Goal: Task Accomplishment & Management: Manage account settings

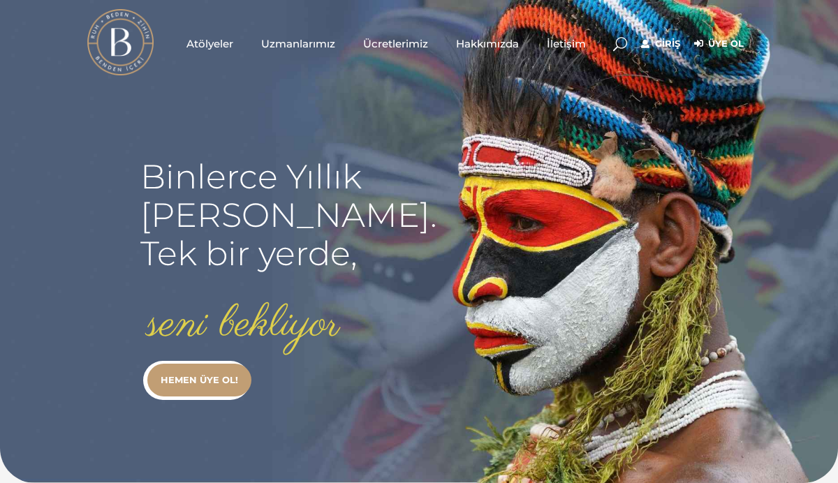
click at [420, 40] on span "Ücretlerimiz" at bounding box center [395, 44] width 65 height 16
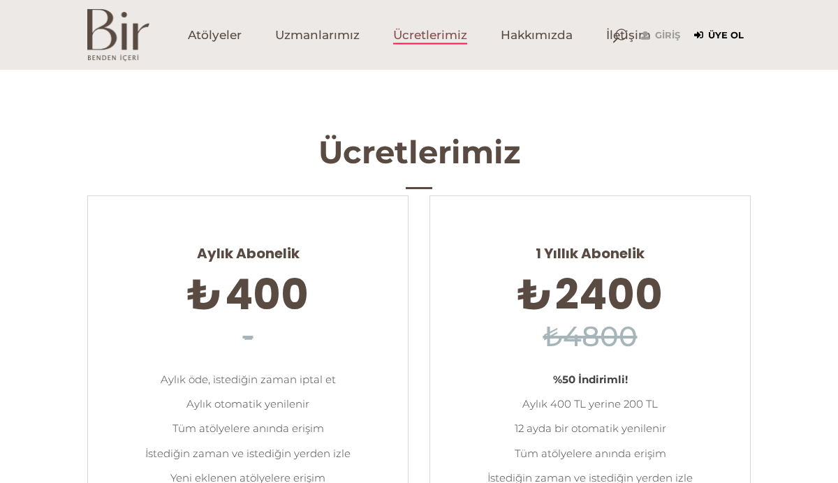
click at [711, 34] on link "Üye Ol" at bounding box center [719, 35] width 50 height 17
click at [668, 36] on link "Giriş" at bounding box center [660, 35] width 39 height 17
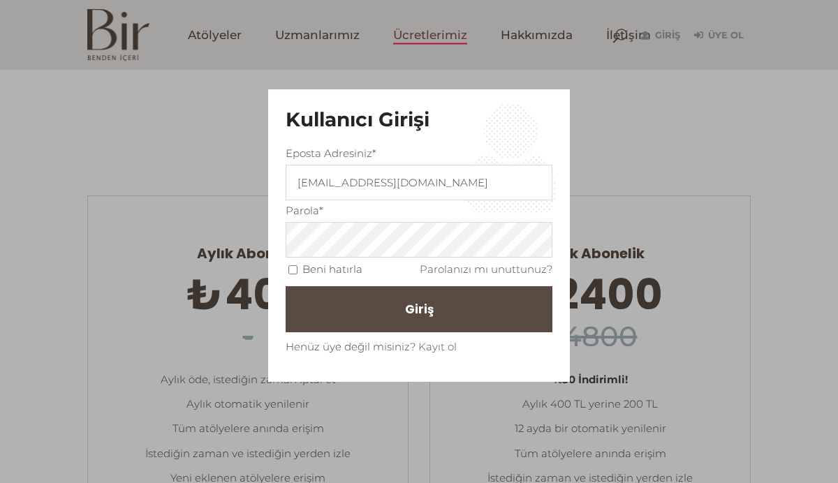
click at [295, 269] on input "Beni hatırla" at bounding box center [292, 269] width 9 height 9
click at [380, 319] on button "Giriş" at bounding box center [419, 309] width 267 height 46
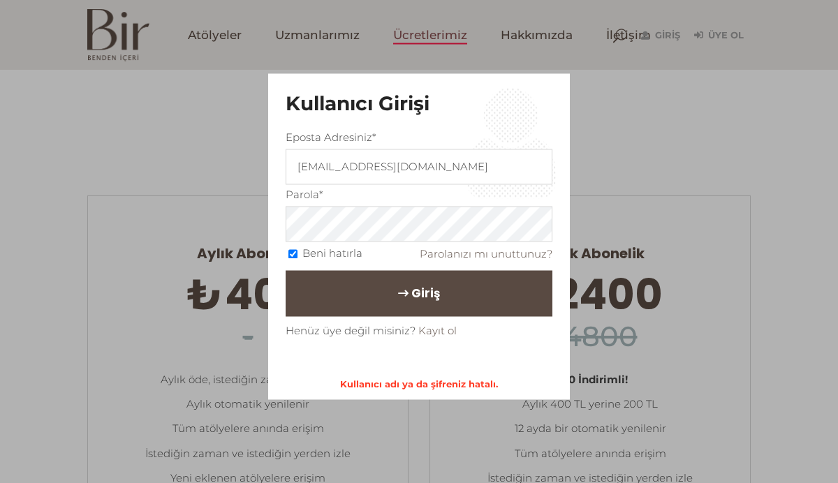
click at [419, 309] on button "Giriş" at bounding box center [419, 294] width 267 height 46
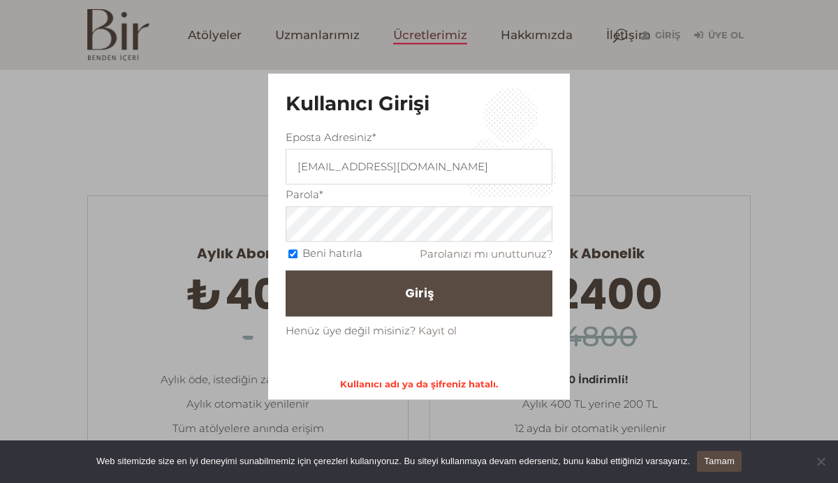
click at [294, 256] on input "Beni hatırla" at bounding box center [292, 253] width 9 height 9
checkbox input "false"
click at [435, 307] on button "Giriş" at bounding box center [419, 294] width 267 height 46
click at [427, 295] on span "Giriş" at bounding box center [425, 294] width 29 height 24
